Goal: Book appointment/travel/reservation

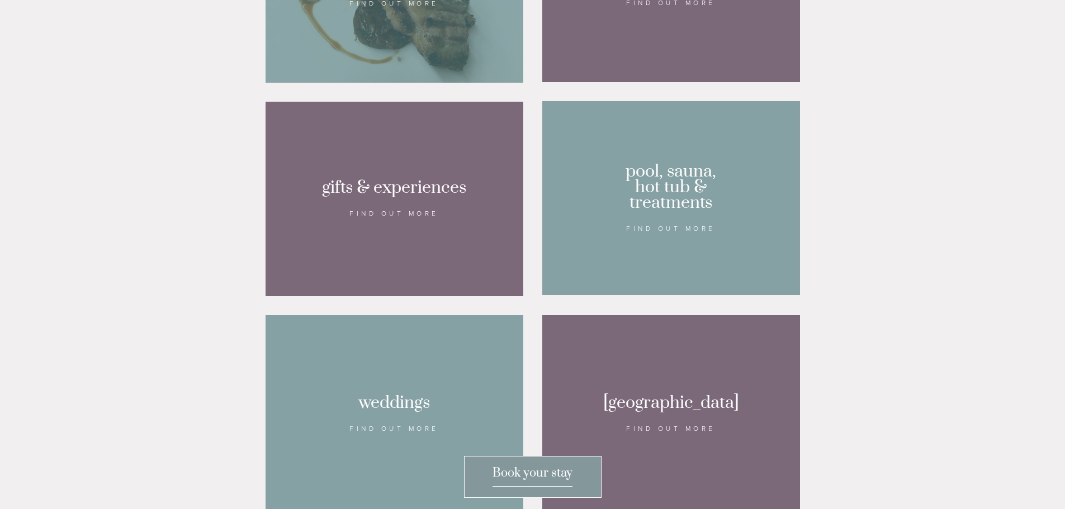
scroll to position [895, 0]
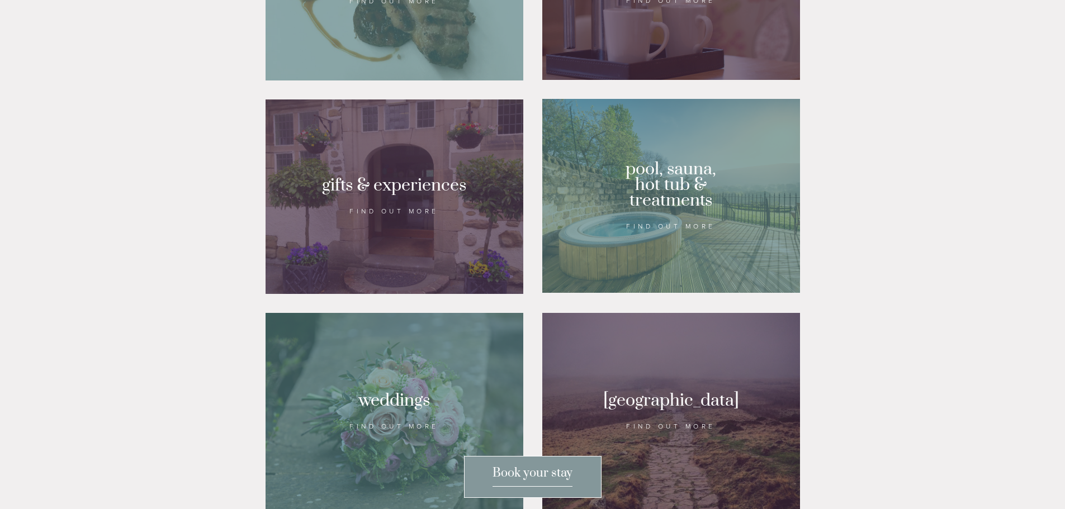
click at [646, 249] on div at bounding box center [671, 196] width 258 height 194
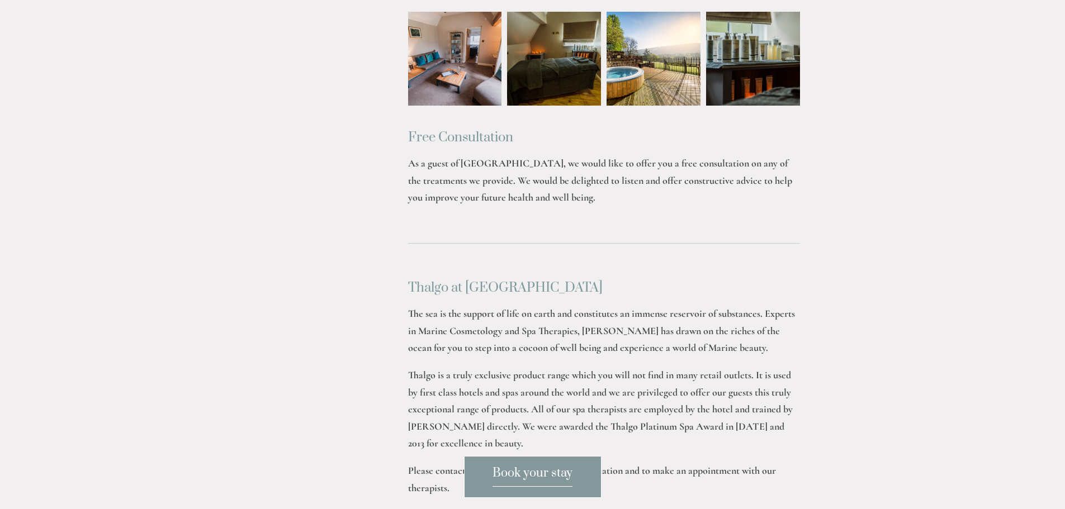
scroll to position [950, 0]
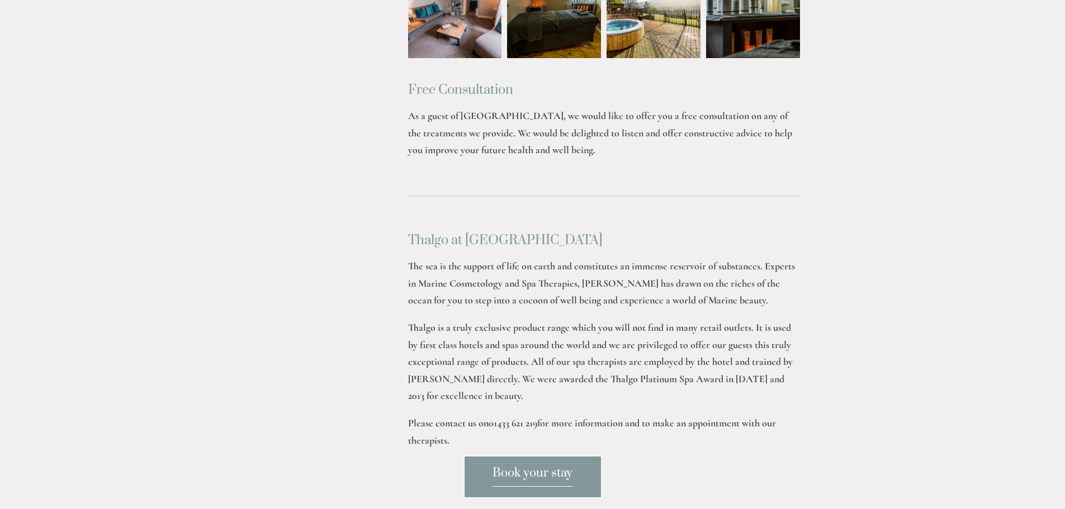
click at [507, 478] on span "Book your stay" at bounding box center [533, 476] width 80 height 21
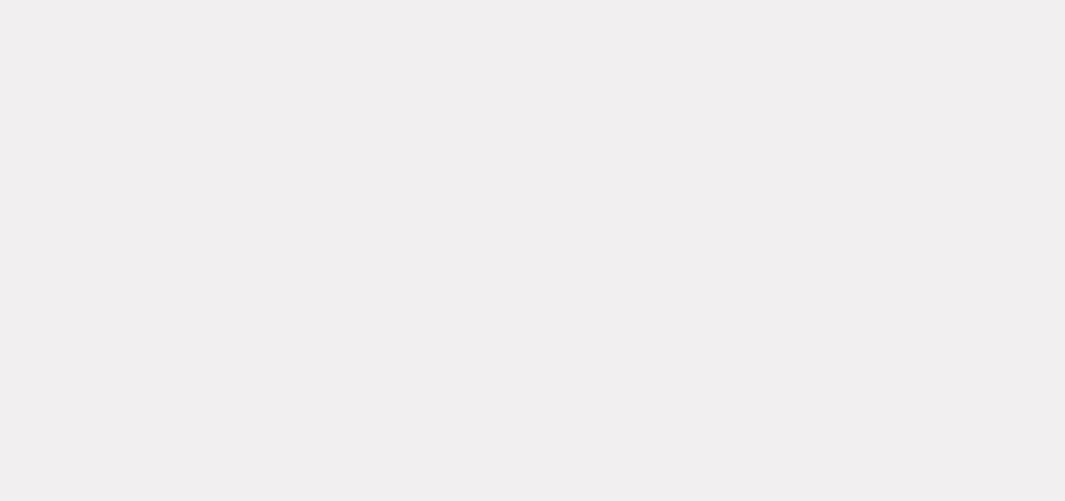
scroll to position [382, 0]
